Goal: Task Accomplishment & Management: Use online tool/utility

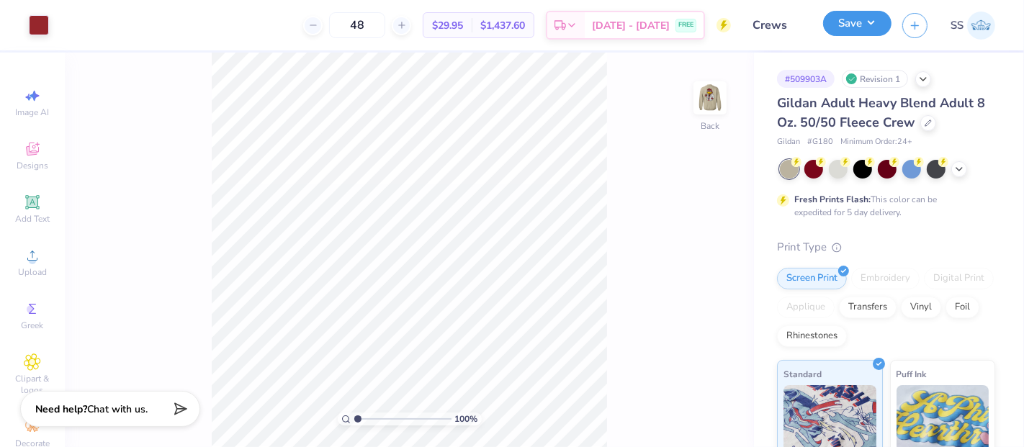
click at [860, 30] on button "Save" at bounding box center [857, 23] width 68 height 25
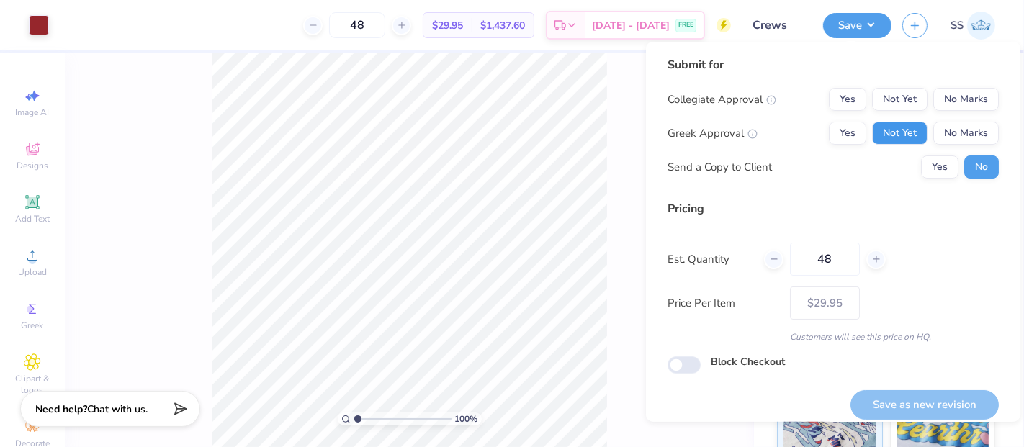
click at [900, 137] on button "Not Yet" at bounding box center [899, 133] width 55 height 23
click at [940, 98] on button "No Marks" at bounding box center [966, 99] width 66 height 23
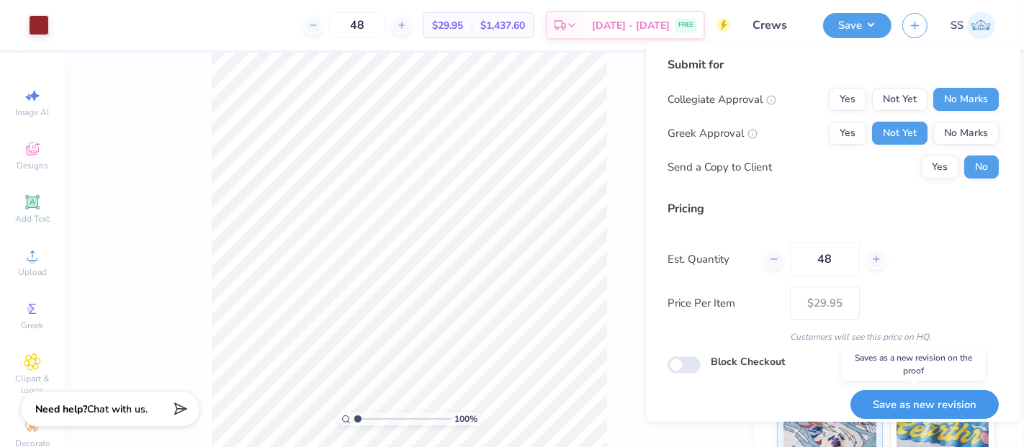
click at [948, 400] on button "Save as new revision" at bounding box center [924, 405] width 148 height 30
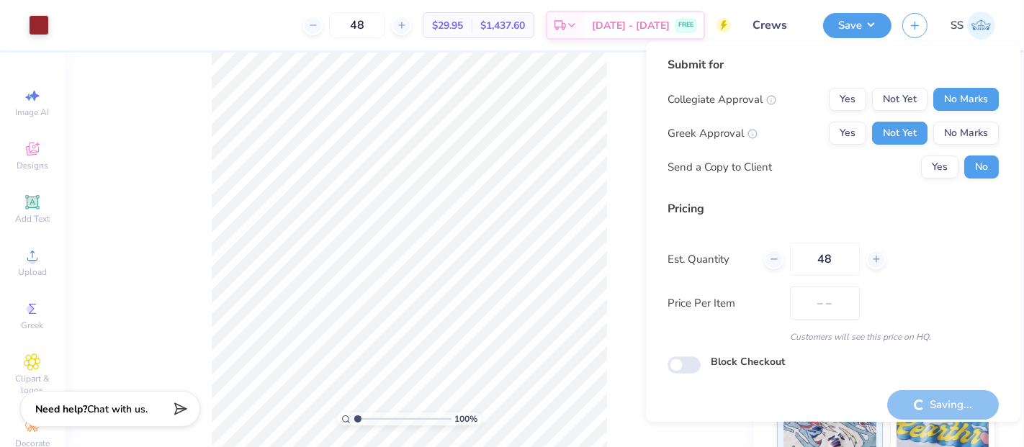
type input "$29.95"
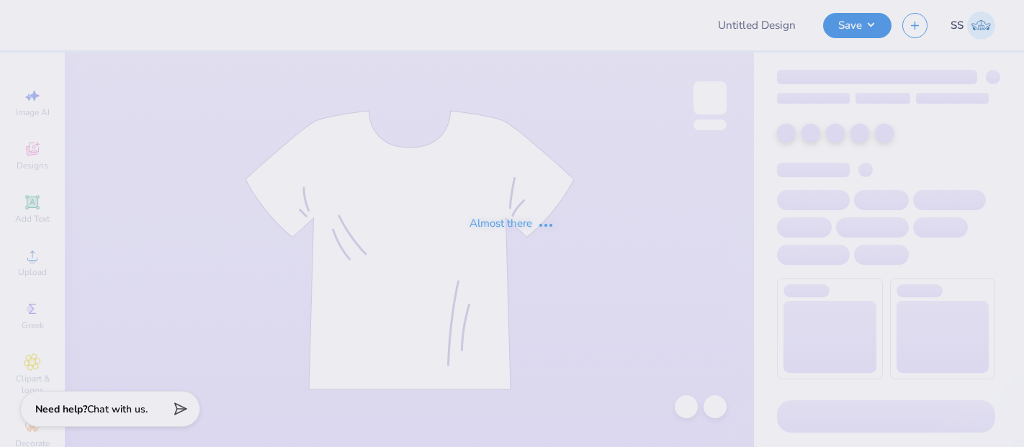
type input "Fall Drop Sweat Pant Option 1"
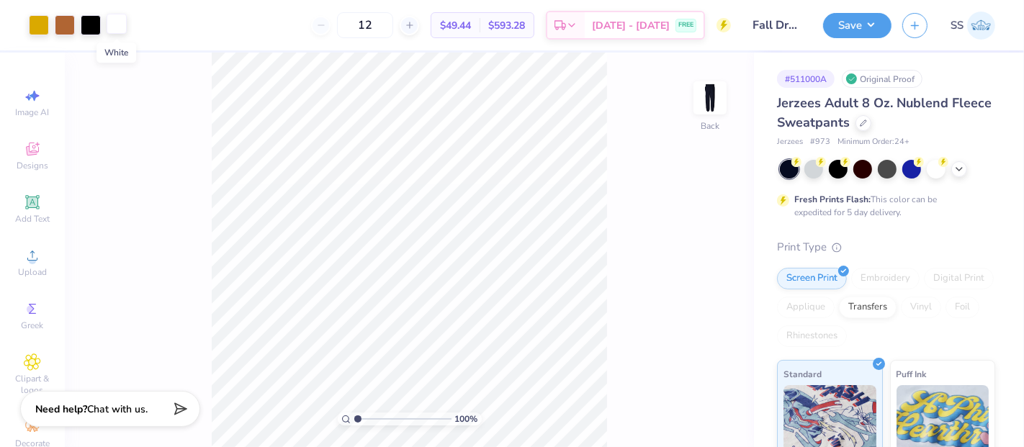
click at [120, 25] on div at bounding box center [117, 24] width 20 height 20
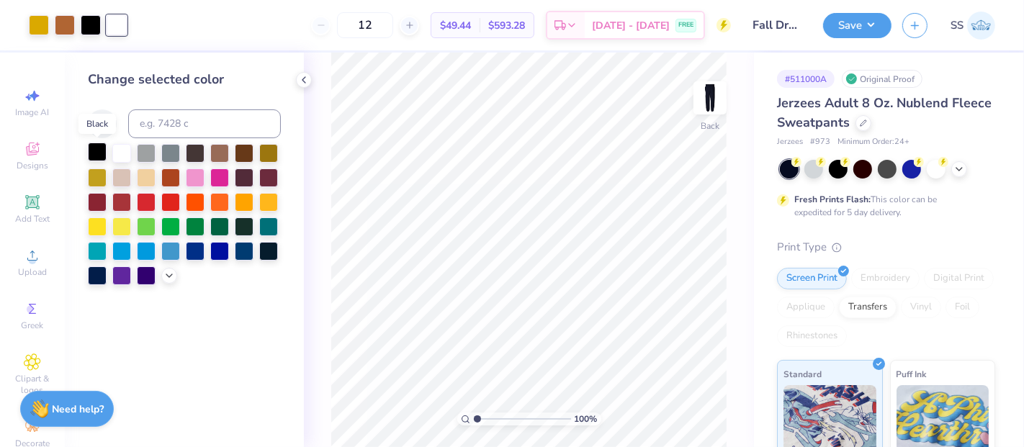
click at [94, 151] on div at bounding box center [97, 152] width 19 height 19
click at [683, 408] on icon at bounding box center [686, 407] width 14 height 14
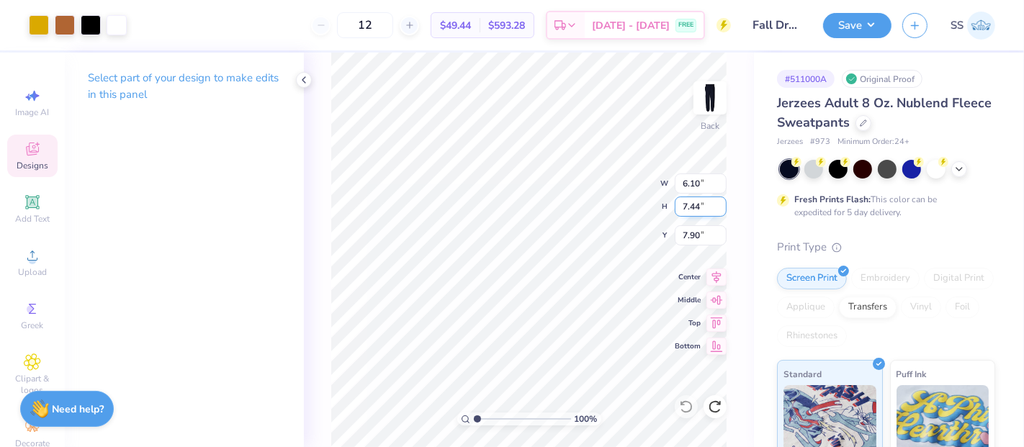
click at [673, 210] on div "100 % Back W 6.10 6.10 " H 7.44 7.44 " Y 7.90 7.90 " Center Middle Top Bottom" at bounding box center [529, 250] width 450 height 395
drag, startPoint x: 699, startPoint y: 209, endPoint x: 676, endPoint y: 206, distance: 23.2
click at [676, 206] on input "7.44" at bounding box center [701, 207] width 52 height 20
type input "4"
type input "3.28"
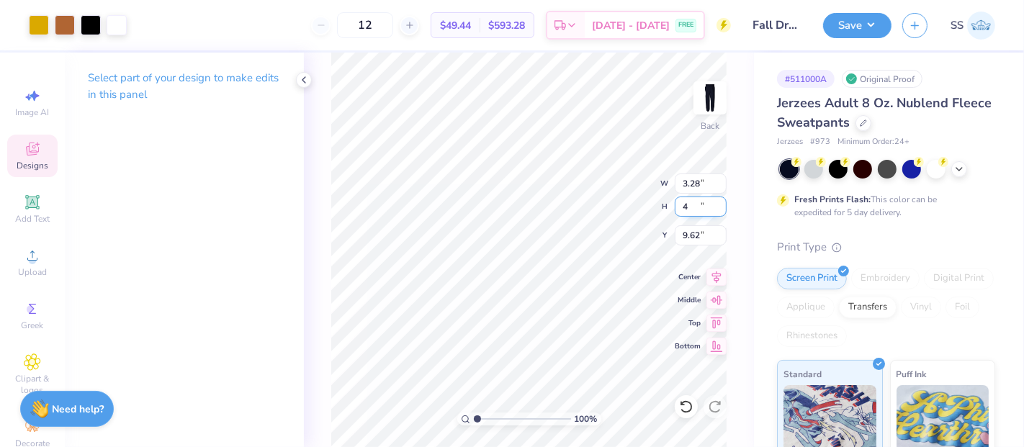
type input "4.00"
click at [698, 236] on input "3.37" at bounding box center [701, 235] width 52 height 20
type input "3.00"
click at [871, 37] on div "Save" at bounding box center [857, 25] width 68 height 25
click at [865, 14] on button "Save" at bounding box center [857, 23] width 68 height 25
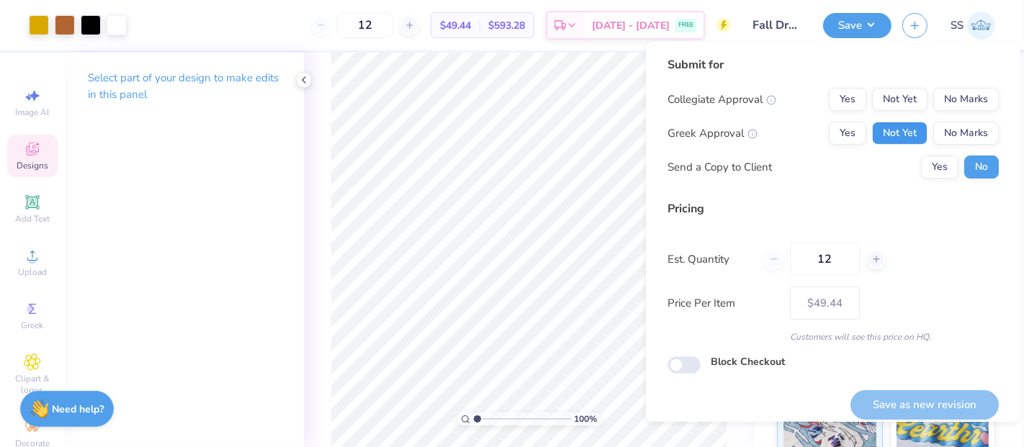
click at [899, 132] on button "Not Yet" at bounding box center [899, 133] width 55 height 23
click at [966, 101] on button "No Marks" at bounding box center [966, 99] width 66 height 23
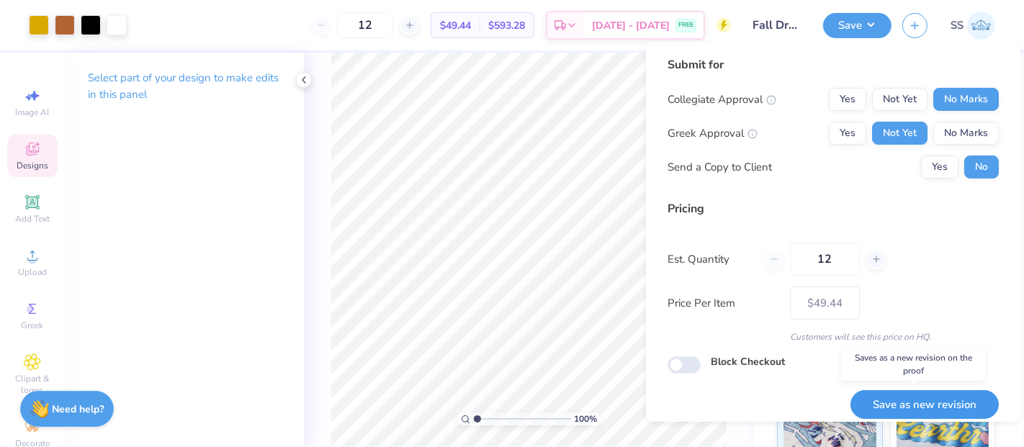
click at [913, 393] on button "Save as new revision" at bounding box center [924, 405] width 148 height 30
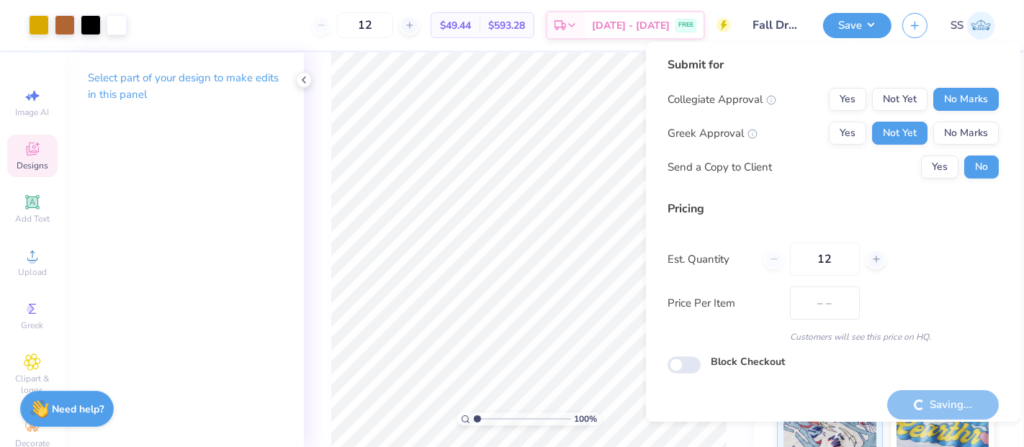
type input "$49.44"
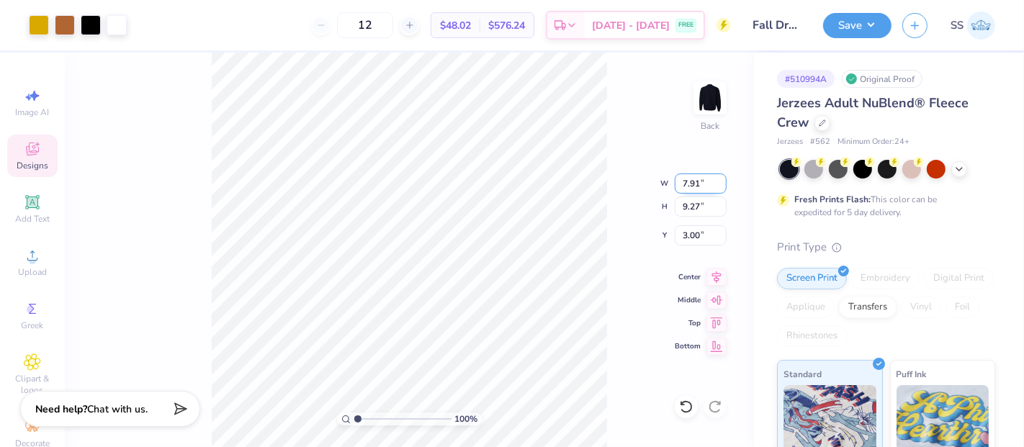
drag, startPoint x: 701, startPoint y: 186, endPoint x: 683, endPoint y: 186, distance: 17.3
click at [683, 186] on input "7.91" at bounding box center [701, 184] width 52 height 20
type input "8.00"
type input "9.37"
type input "3.00"
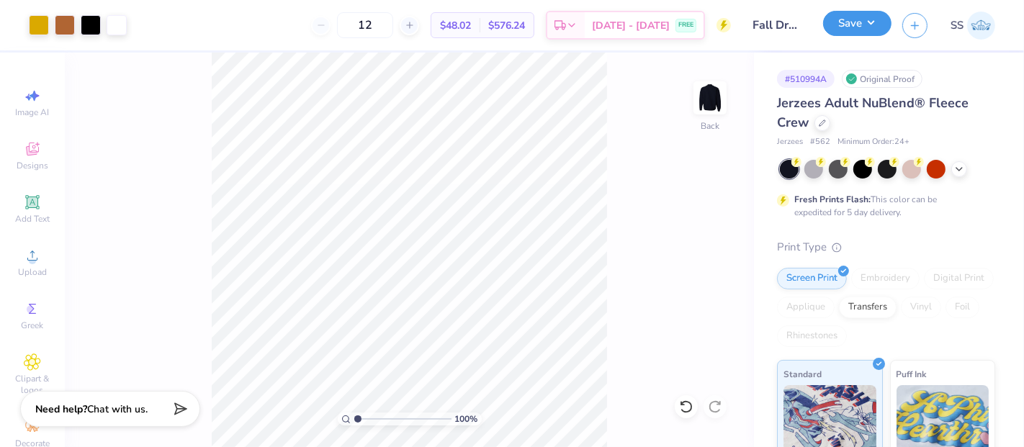
click at [868, 30] on button "Save" at bounding box center [857, 23] width 68 height 25
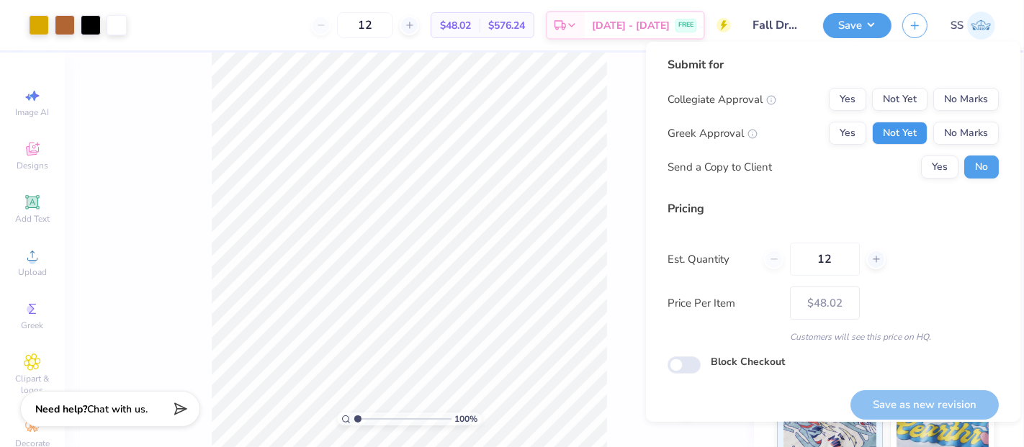
click at [897, 135] on button "Not Yet" at bounding box center [899, 133] width 55 height 23
click at [950, 104] on button "No Marks" at bounding box center [966, 99] width 66 height 23
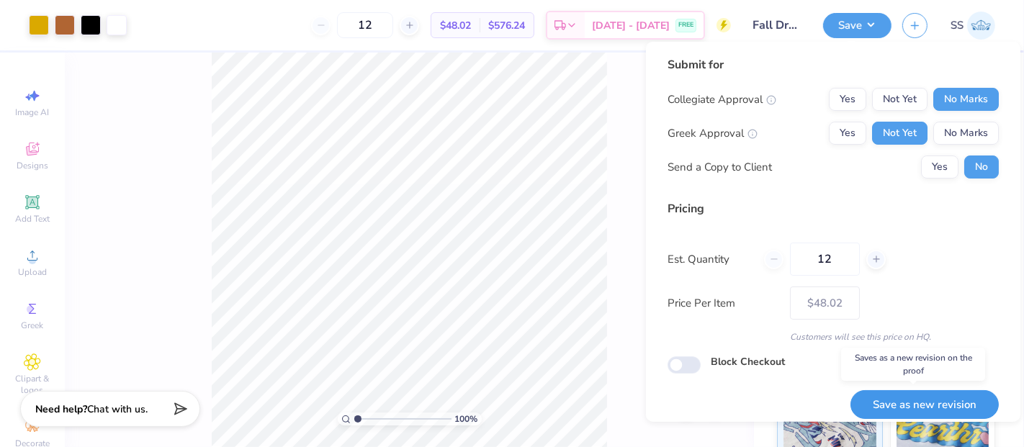
click at [948, 397] on button "Save as new revision" at bounding box center [924, 405] width 148 height 30
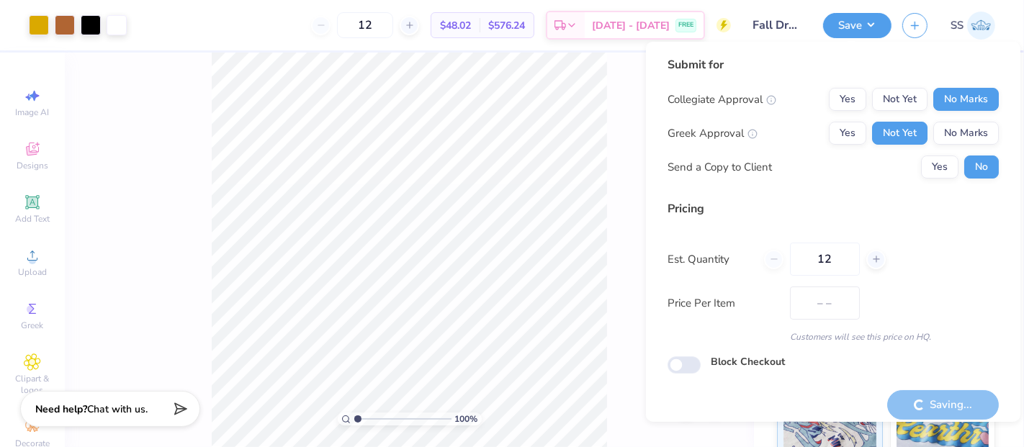
type input "$48.02"
